Goal: Transaction & Acquisition: Purchase product/service

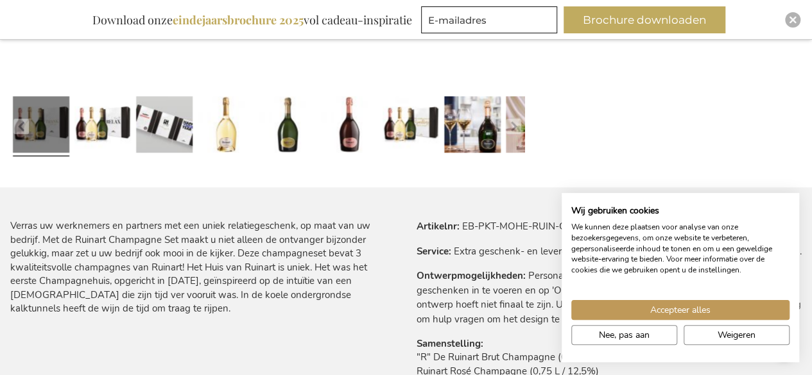
scroll to position [617, 0]
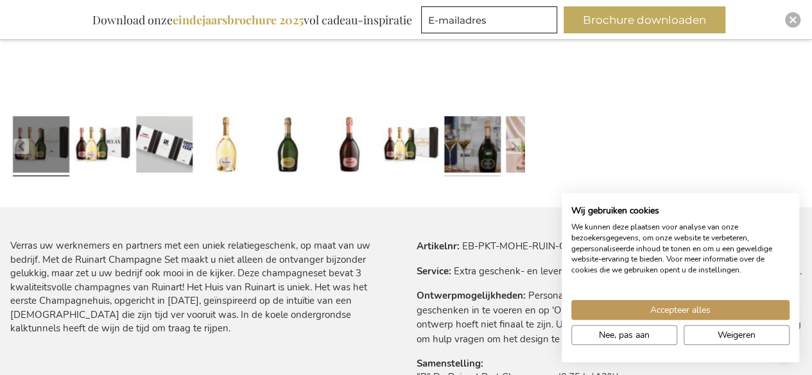
click at [480, 165] on link at bounding box center [472, 146] width 56 height 71
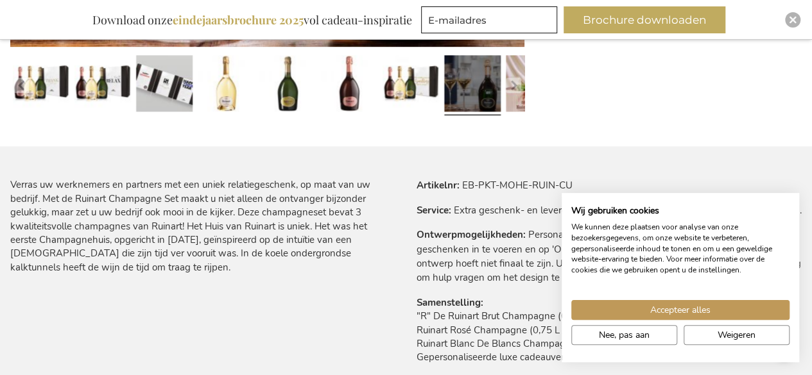
scroll to position [681, 0]
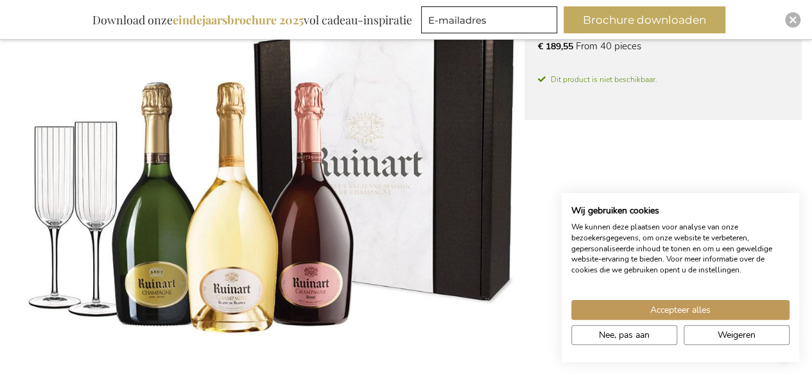
scroll to position [296, 0]
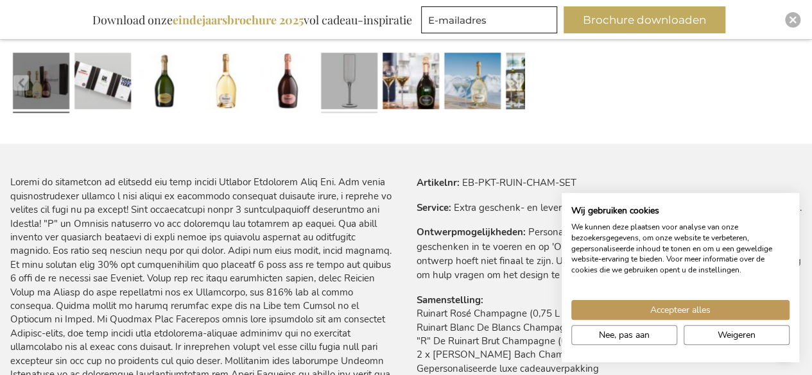
click at [327, 81] on link at bounding box center [349, 82] width 56 height 71
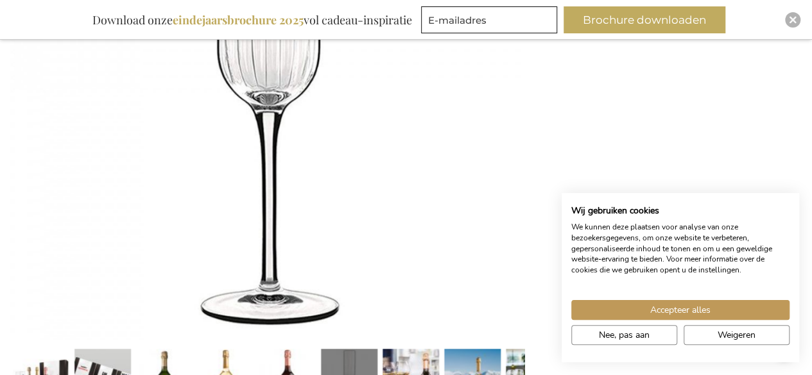
scroll to position [513, 0]
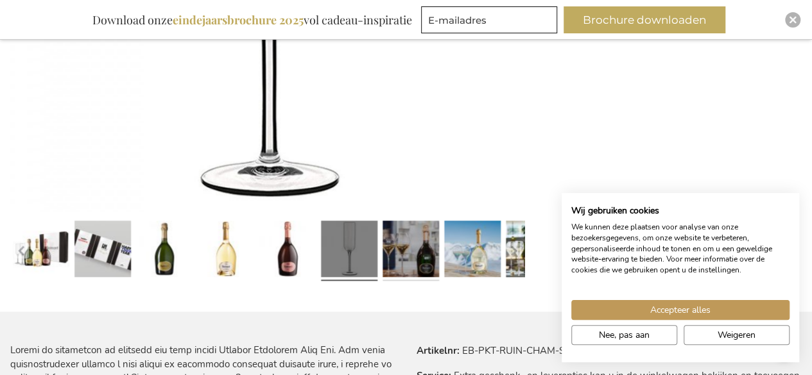
click at [400, 225] on link at bounding box center [410, 251] width 56 height 71
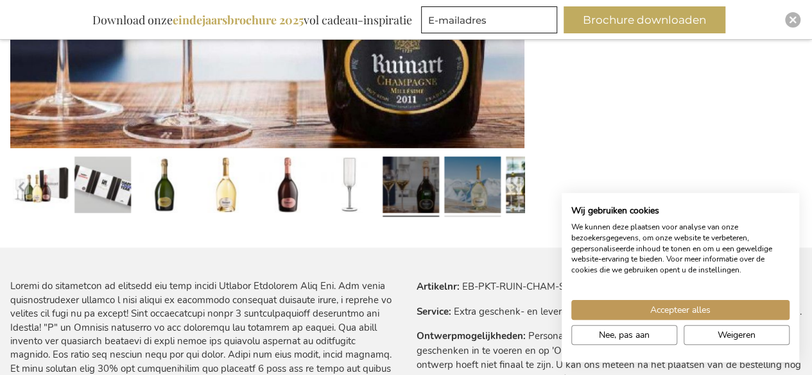
click at [457, 202] on link at bounding box center [472, 186] width 56 height 71
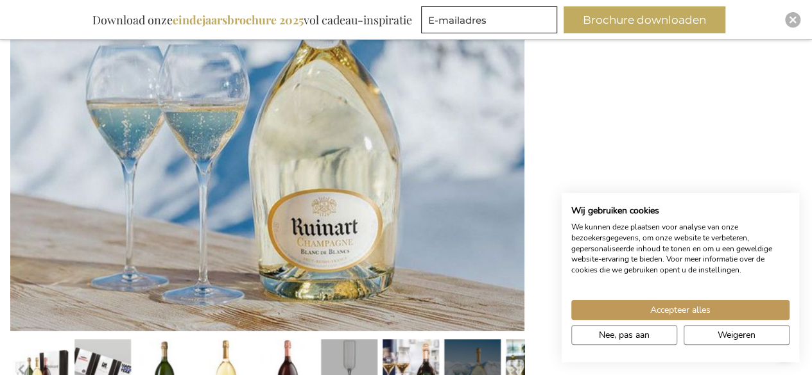
scroll to position [257, 0]
